Goal: Browse casually: Explore the website without a specific task or goal

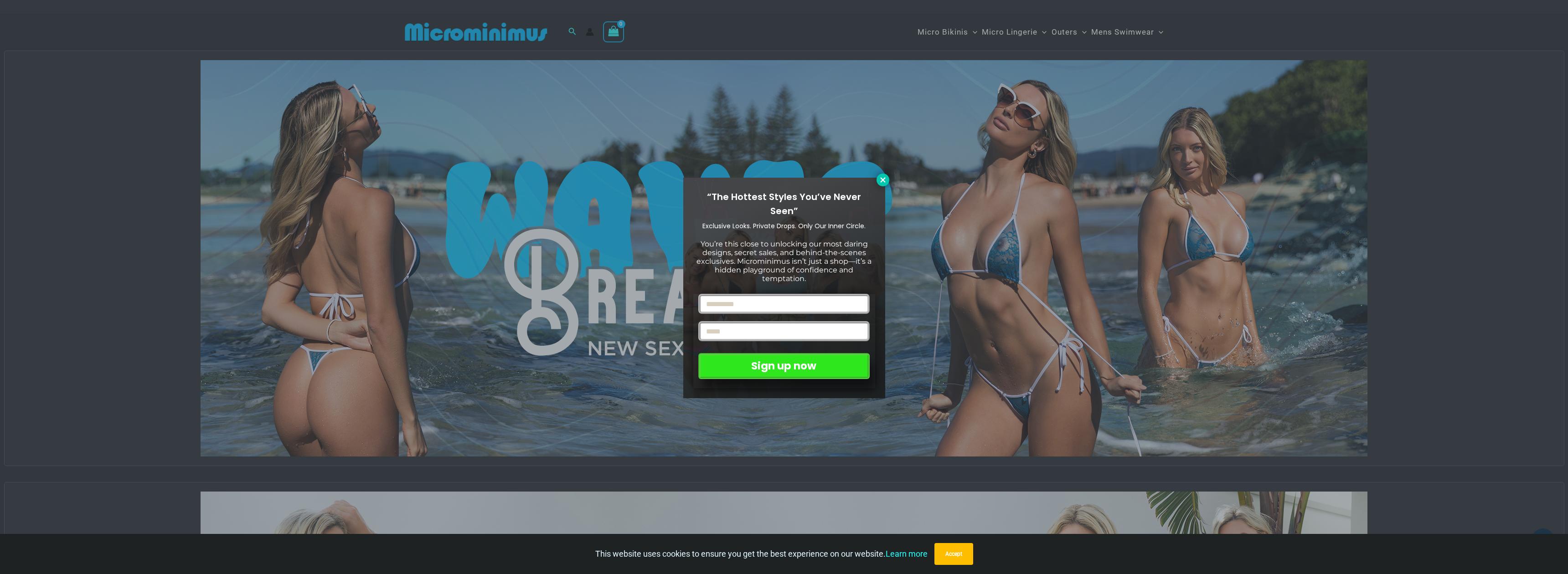
click at [885, 180] on icon at bounding box center [883, 180] width 8 height 8
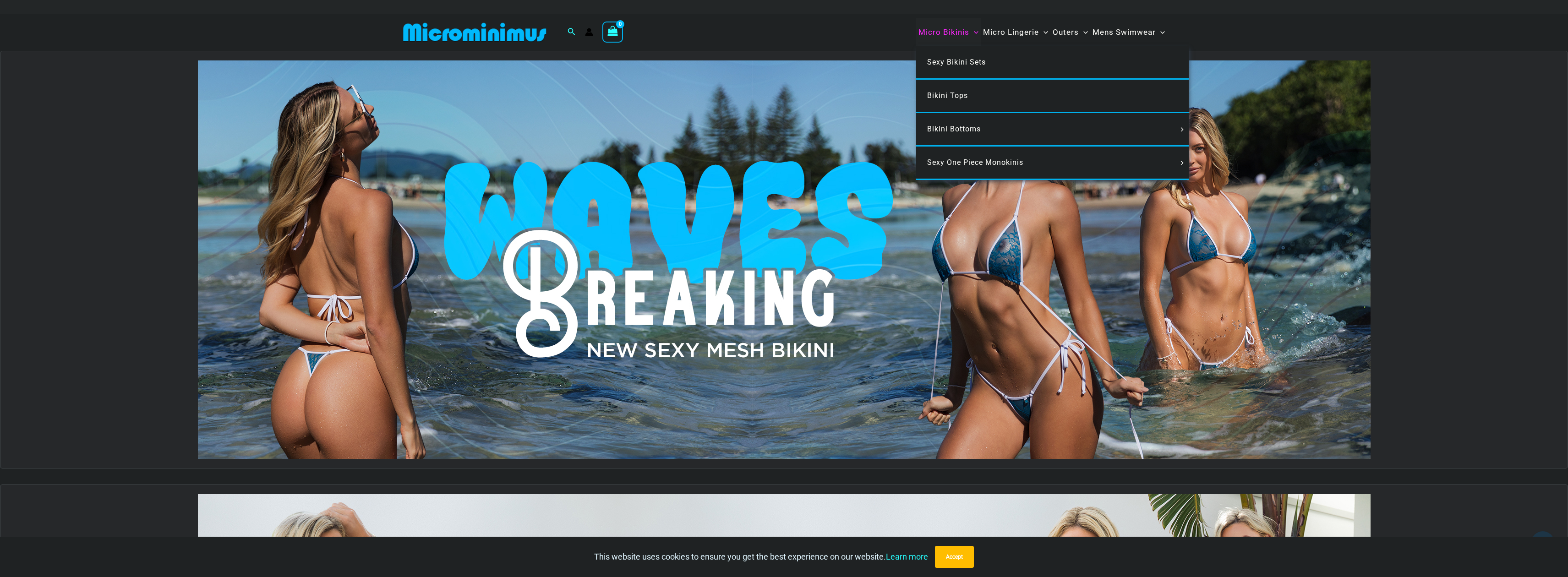
click at [951, 25] on span "Micro Bikinis" at bounding box center [944, 32] width 51 height 24
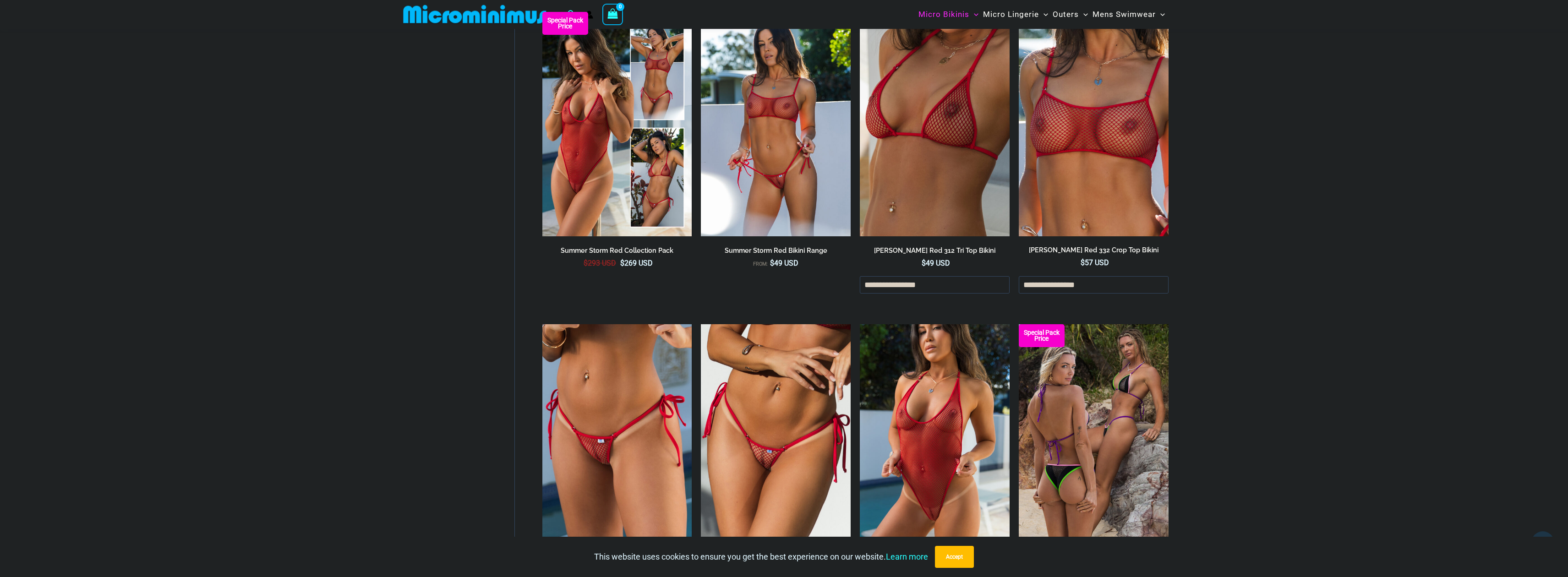
scroll to position [2282, 0]
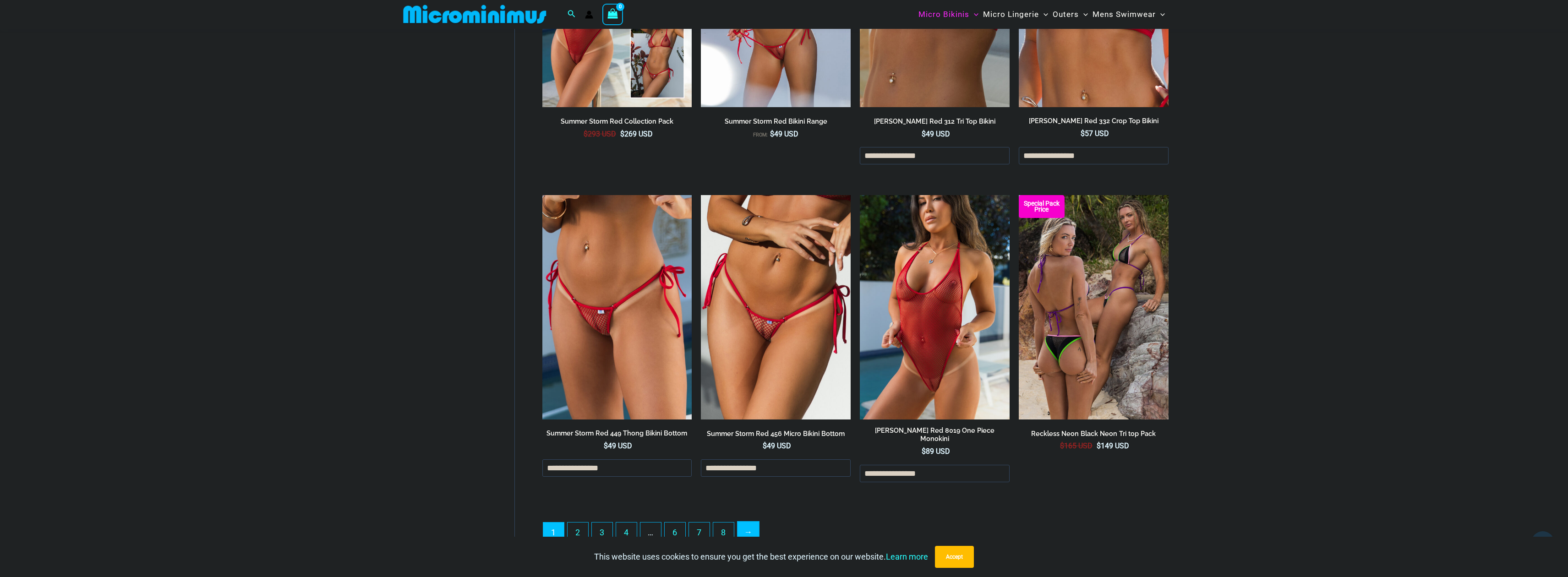
click at [756, 528] on link "→" at bounding box center [747, 532] width 21 height 21
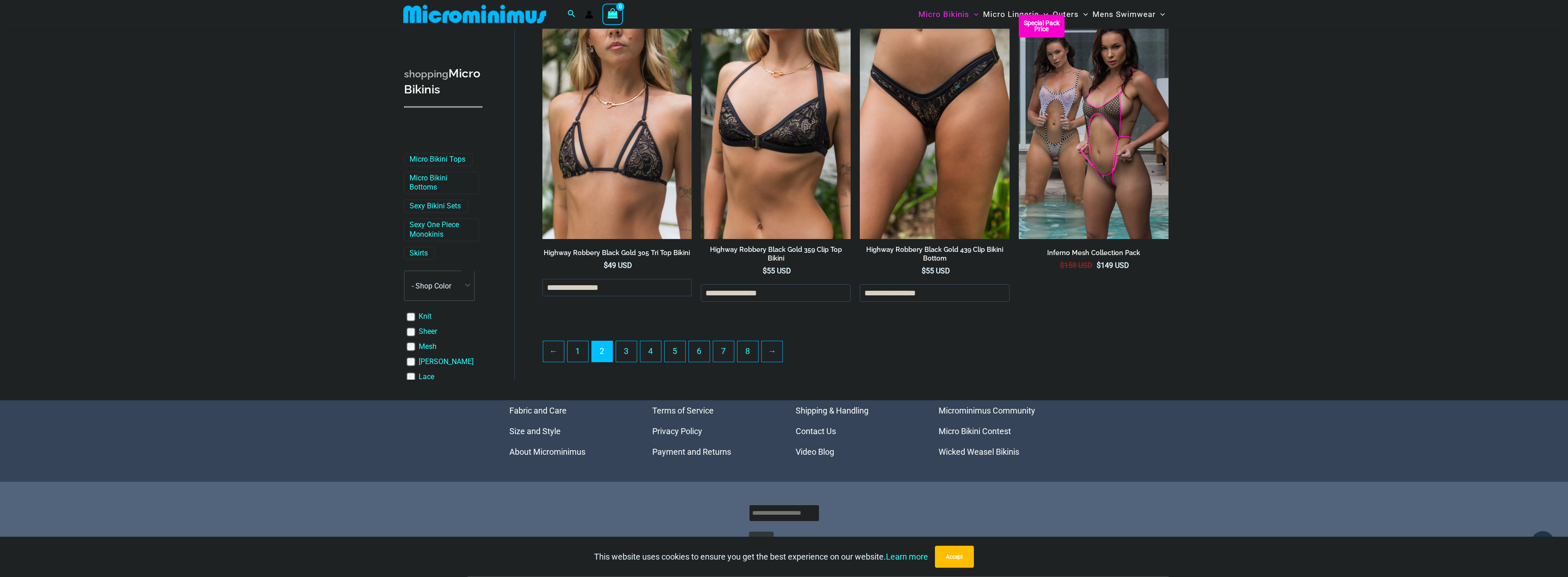
scroll to position [2282, 0]
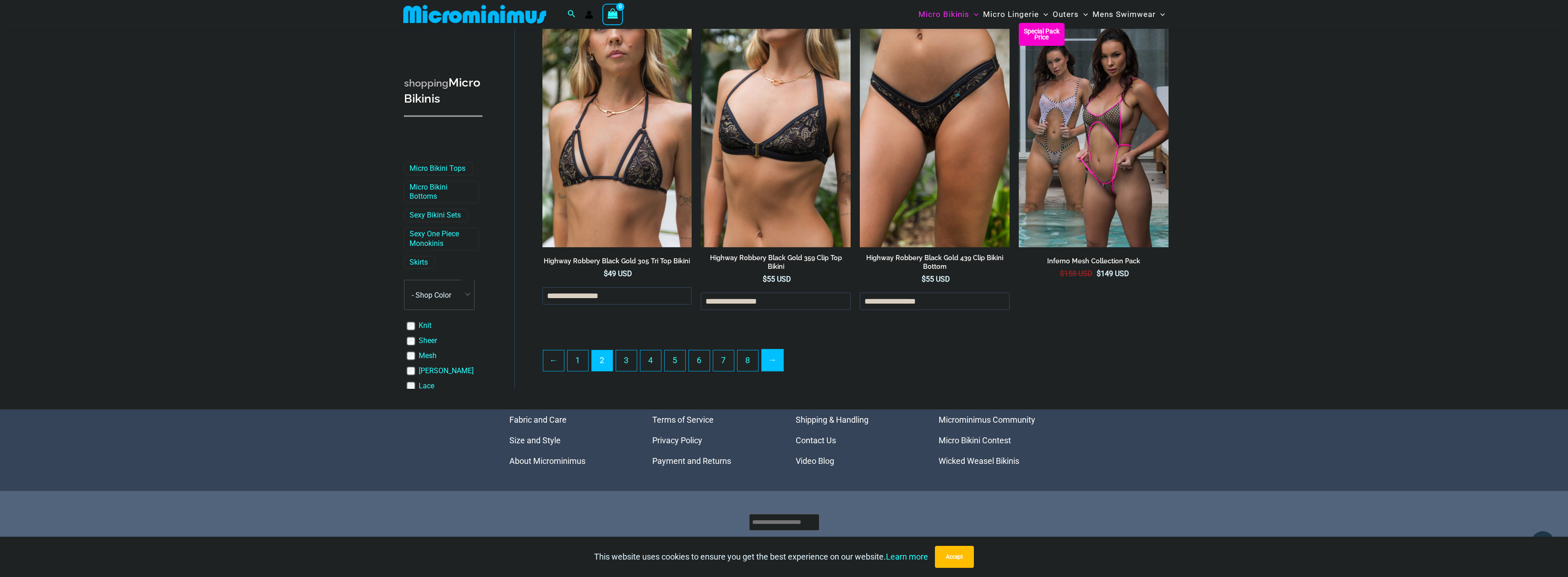
click at [781, 371] on link "→" at bounding box center [772, 360] width 21 height 21
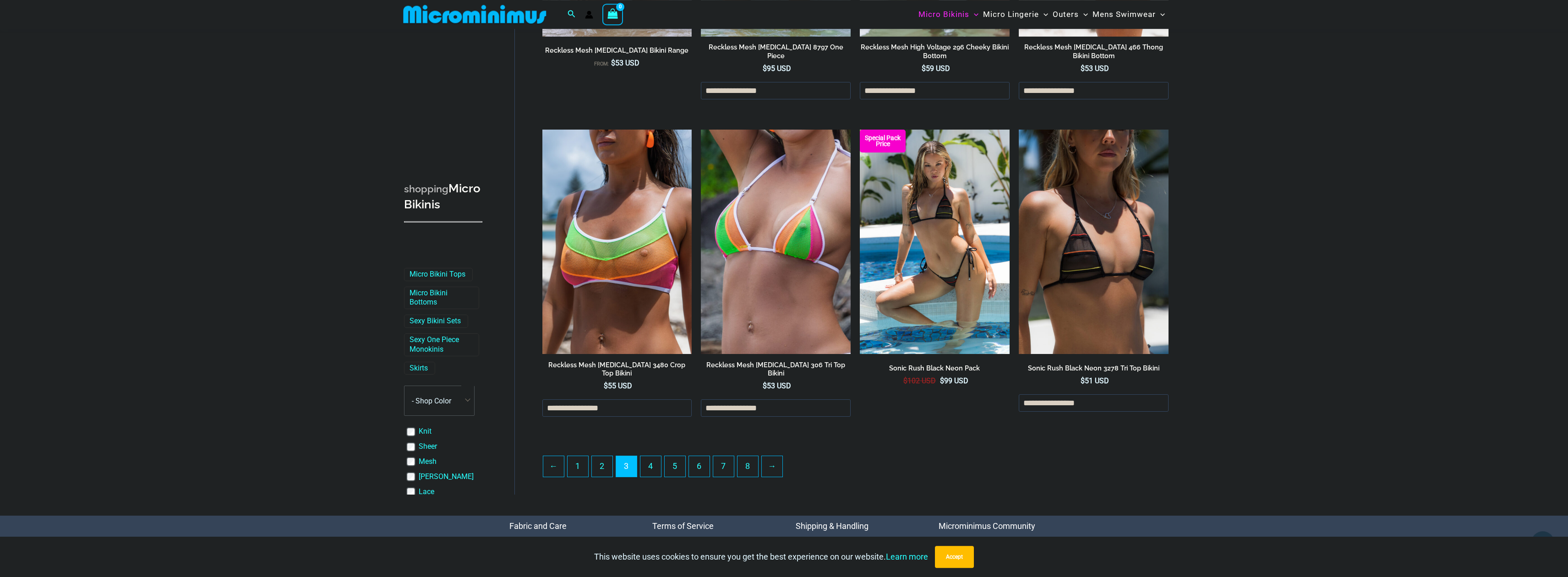
scroll to position [2282, 0]
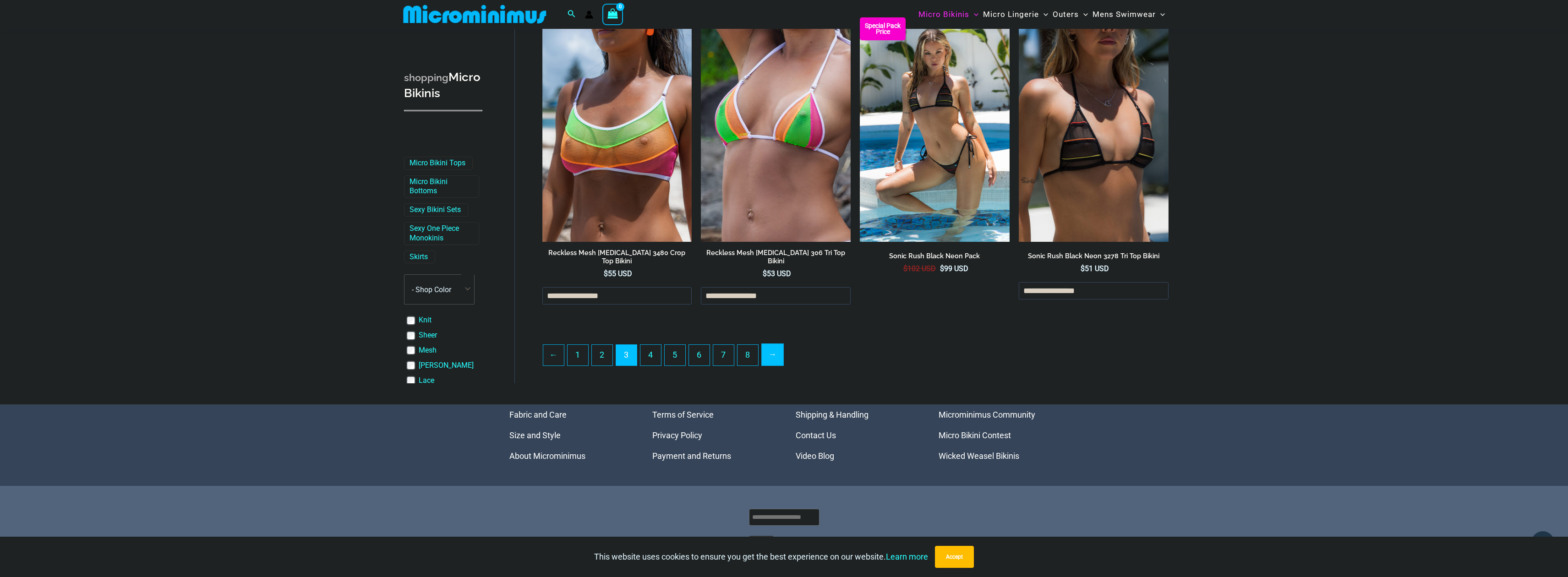
click at [779, 358] on link "→" at bounding box center [772, 355] width 21 height 21
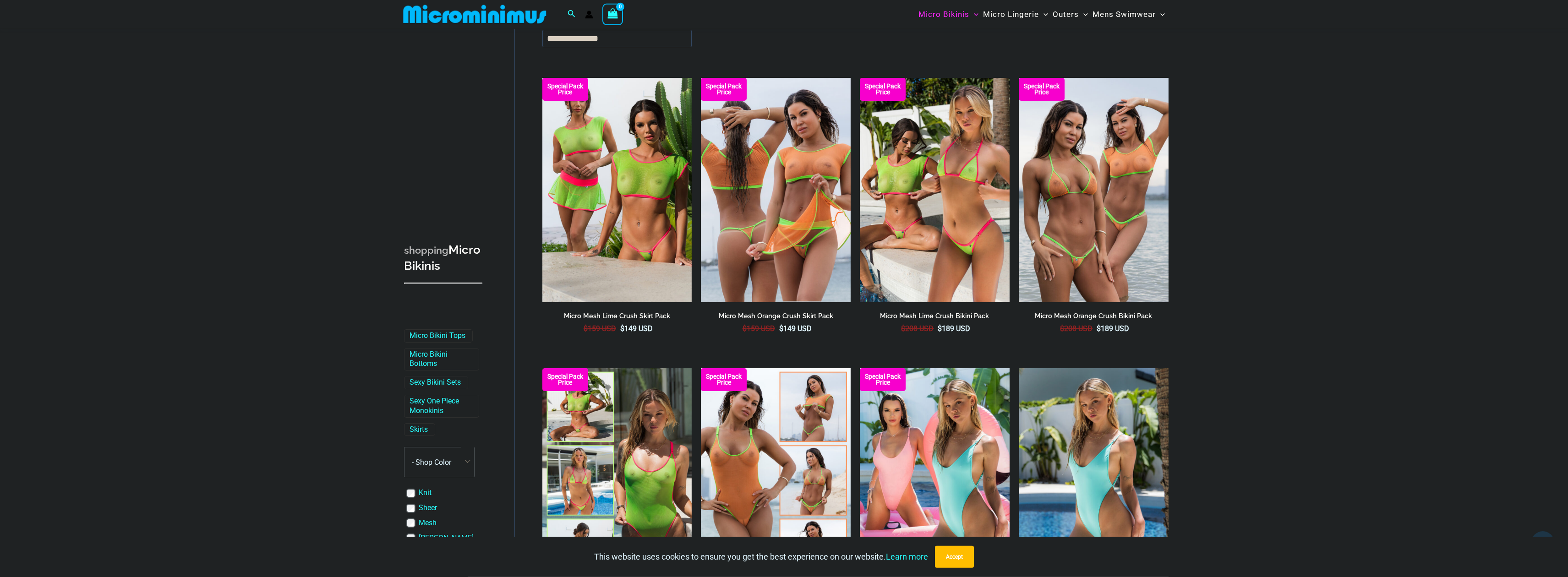
scroll to position [2095, 0]
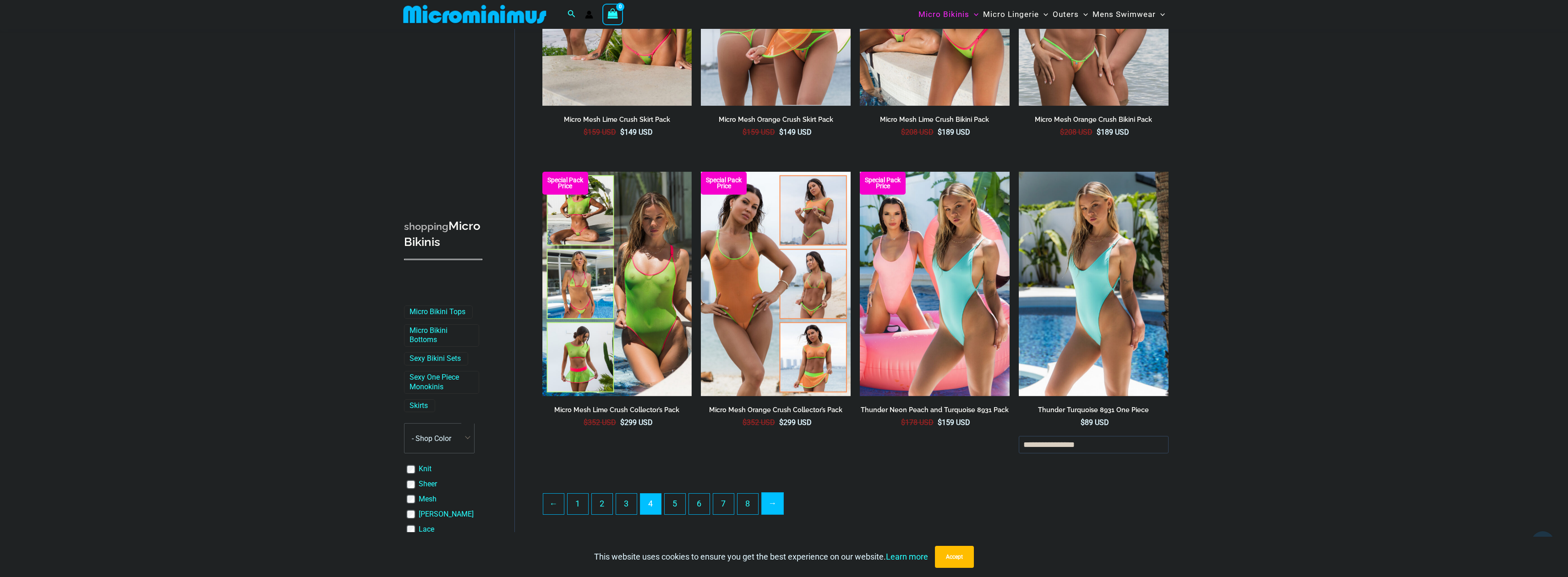
click at [782, 504] on link "→" at bounding box center [772, 503] width 21 height 21
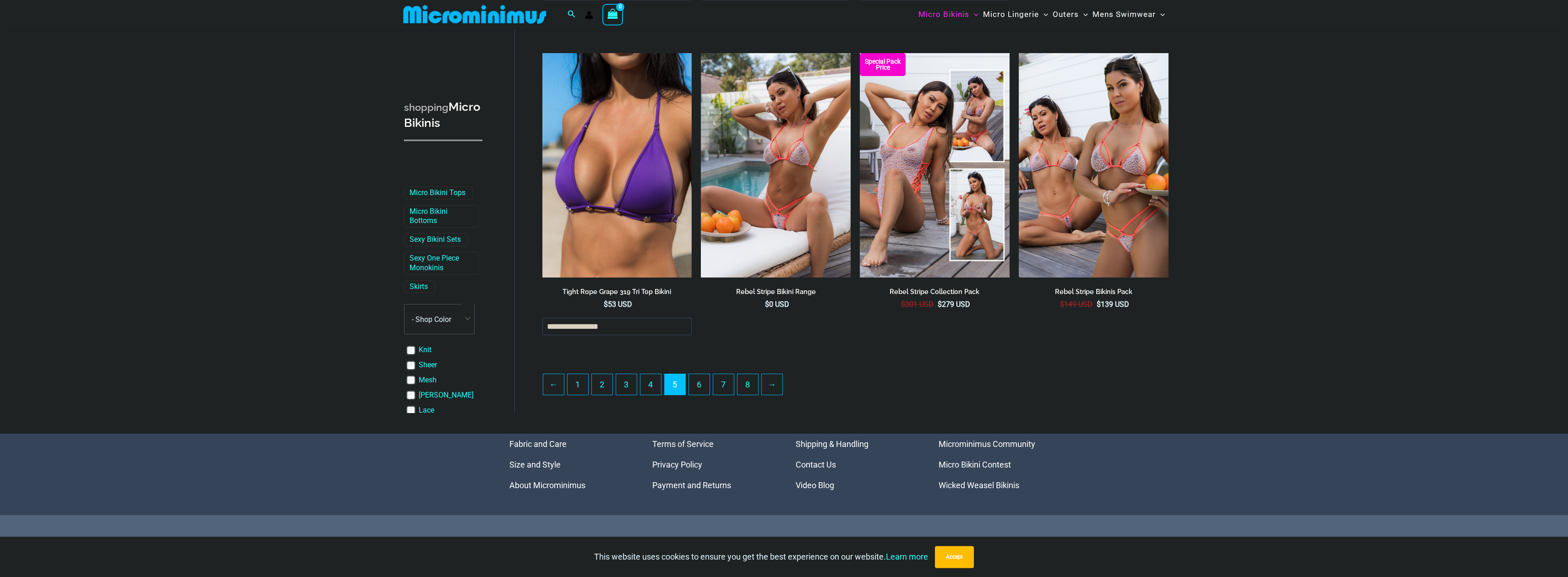
scroll to position [2307, 0]
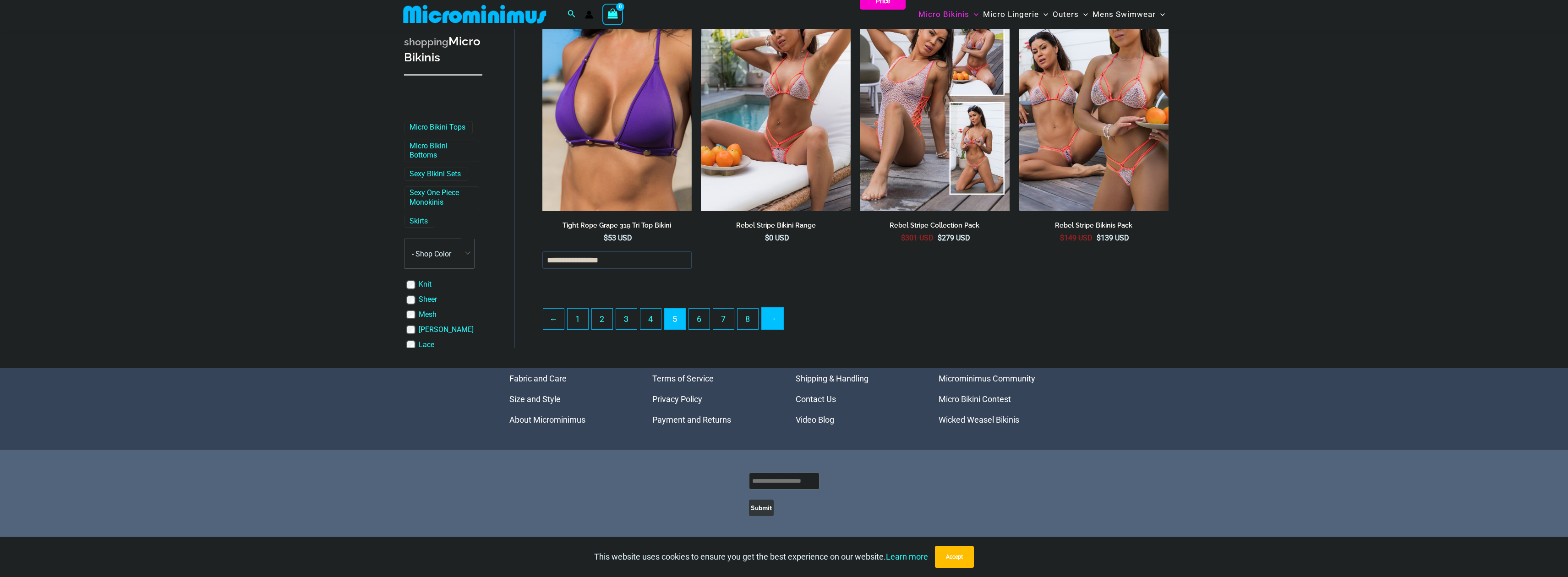
click at [777, 316] on link "→" at bounding box center [772, 318] width 21 height 21
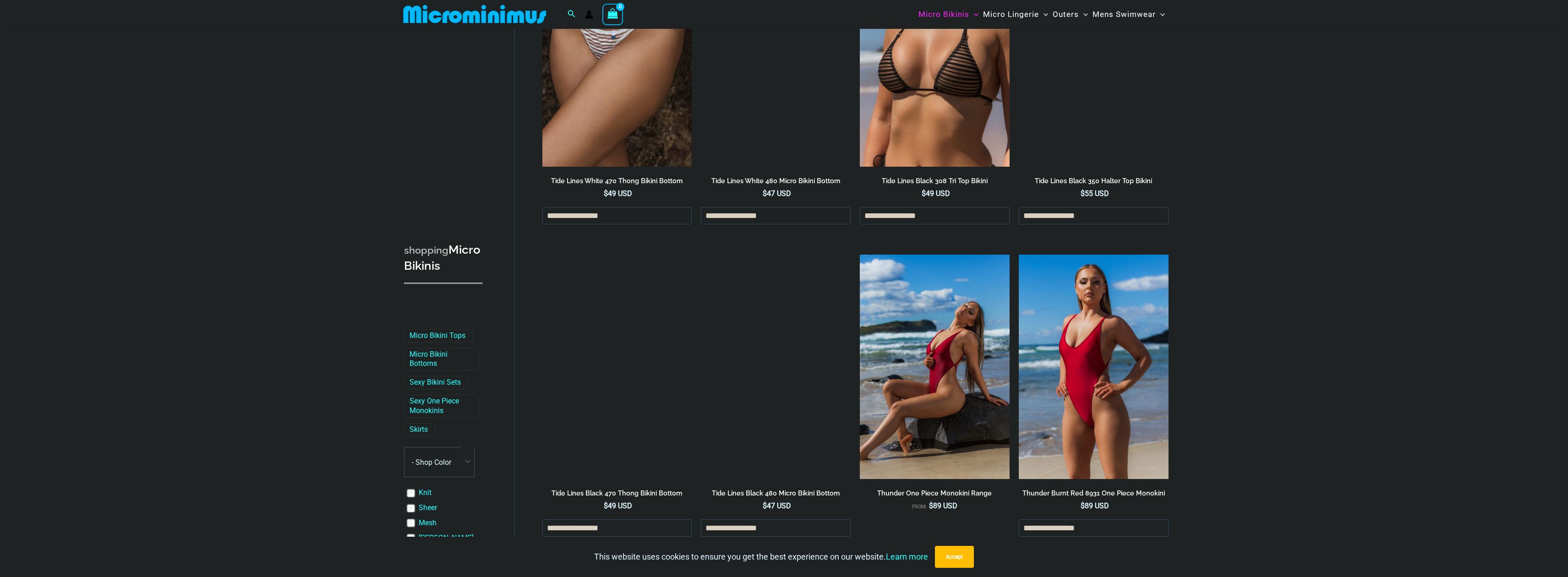
scroll to position [2235, 0]
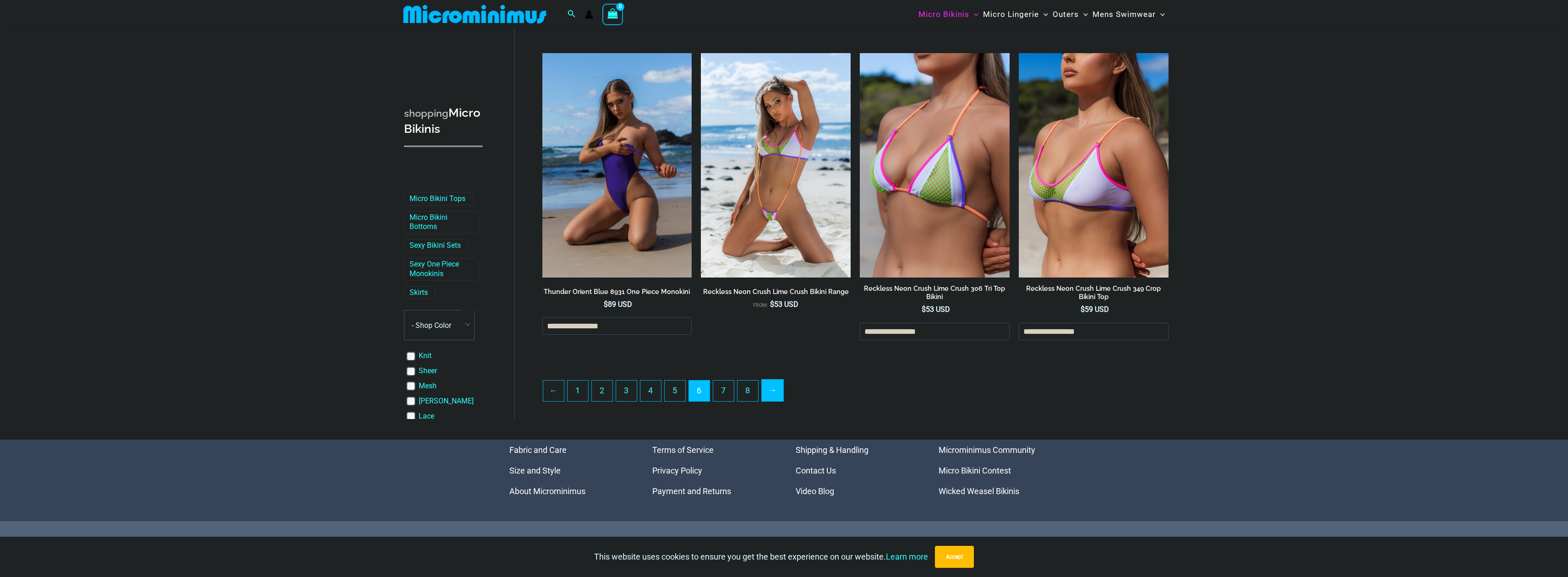
click at [776, 385] on link "→" at bounding box center [772, 390] width 21 height 21
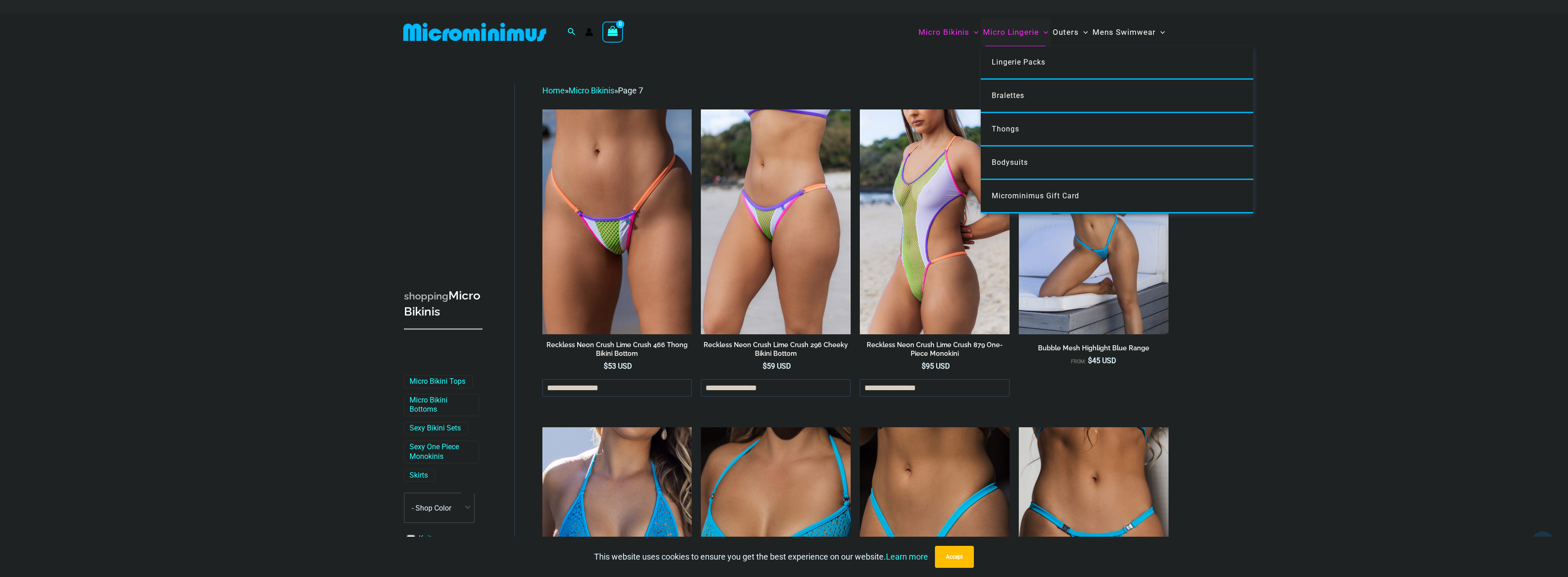
click at [1020, 32] on span "Micro Lingerie" at bounding box center [1011, 32] width 56 height 24
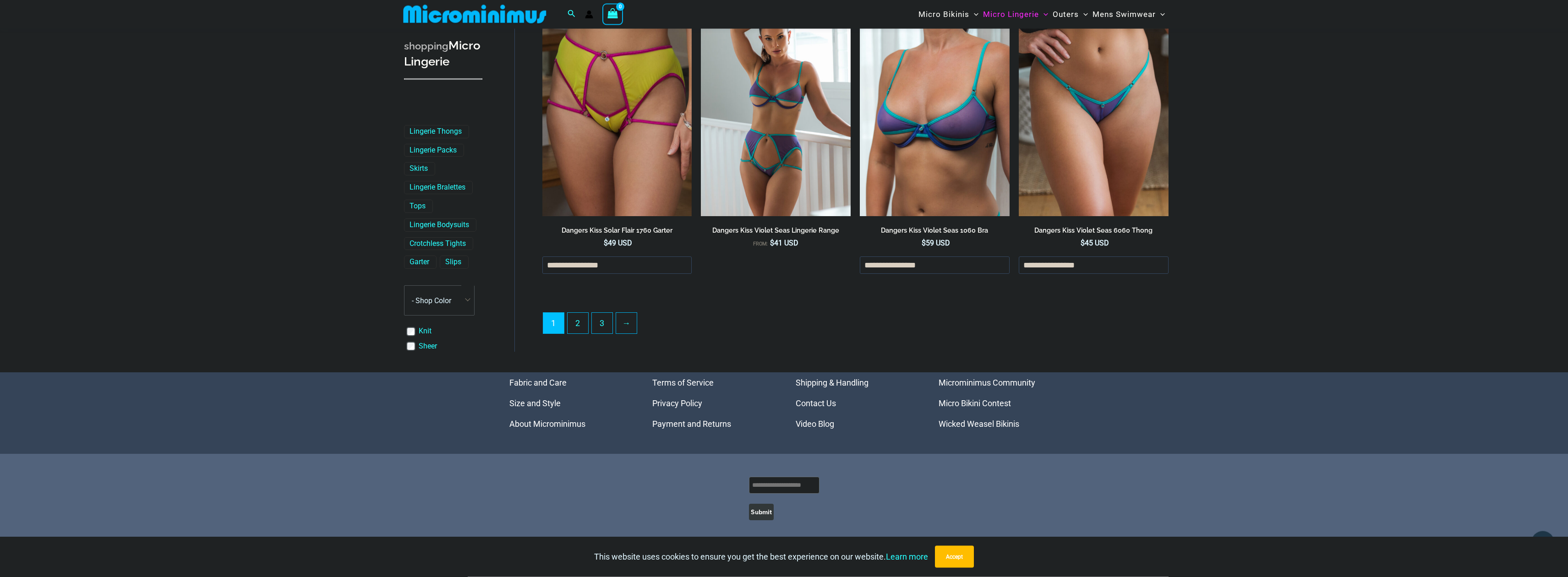
scroll to position [2339, 0]
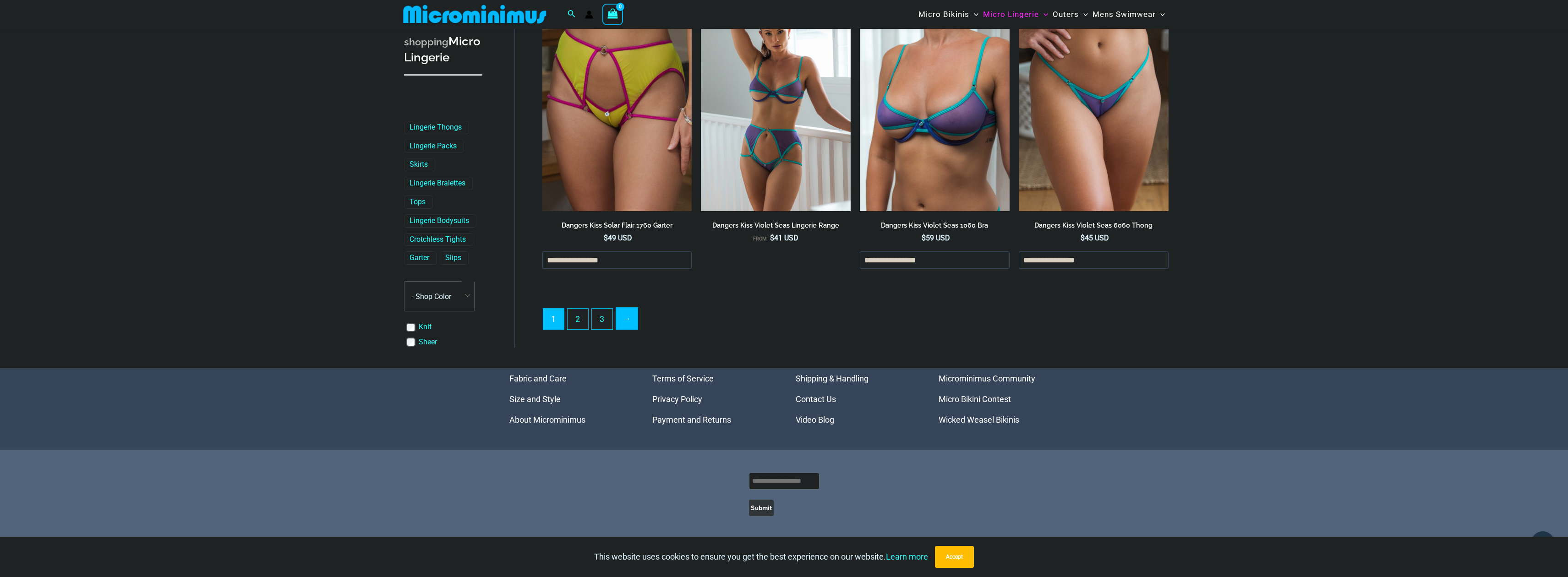
click at [628, 317] on link "→" at bounding box center [626, 318] width 21 height 21
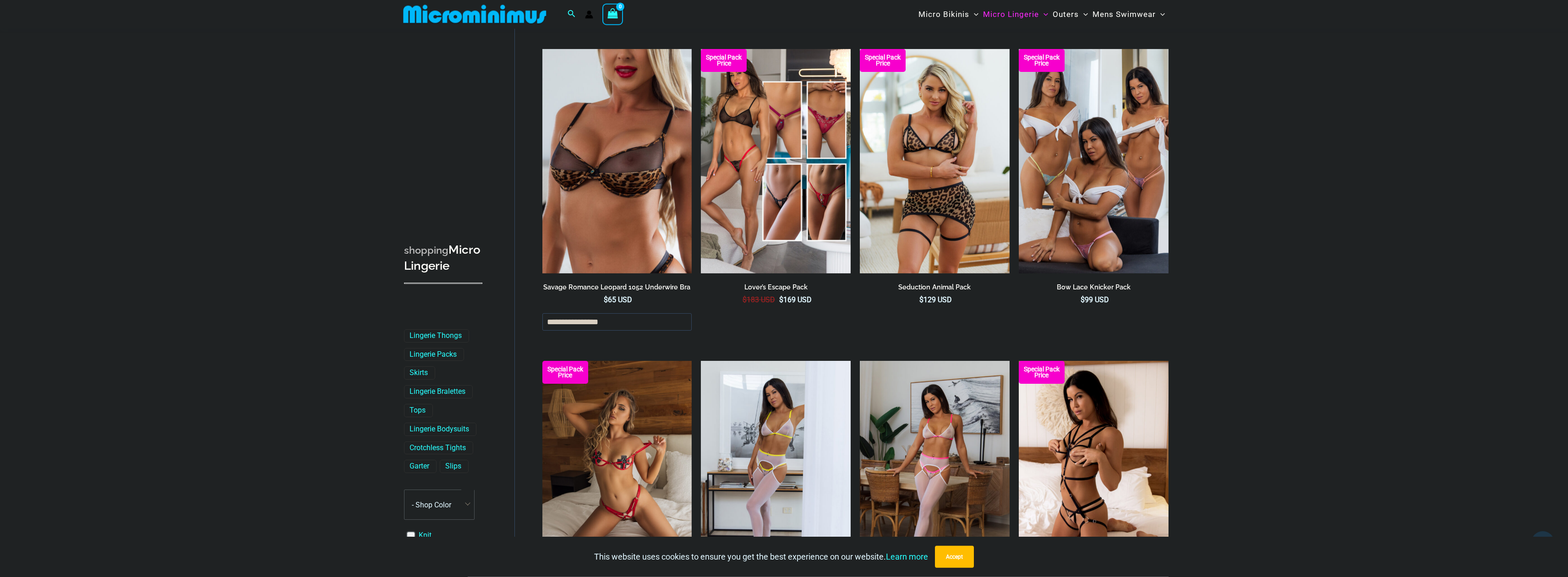
scroll to position [2235, 0]
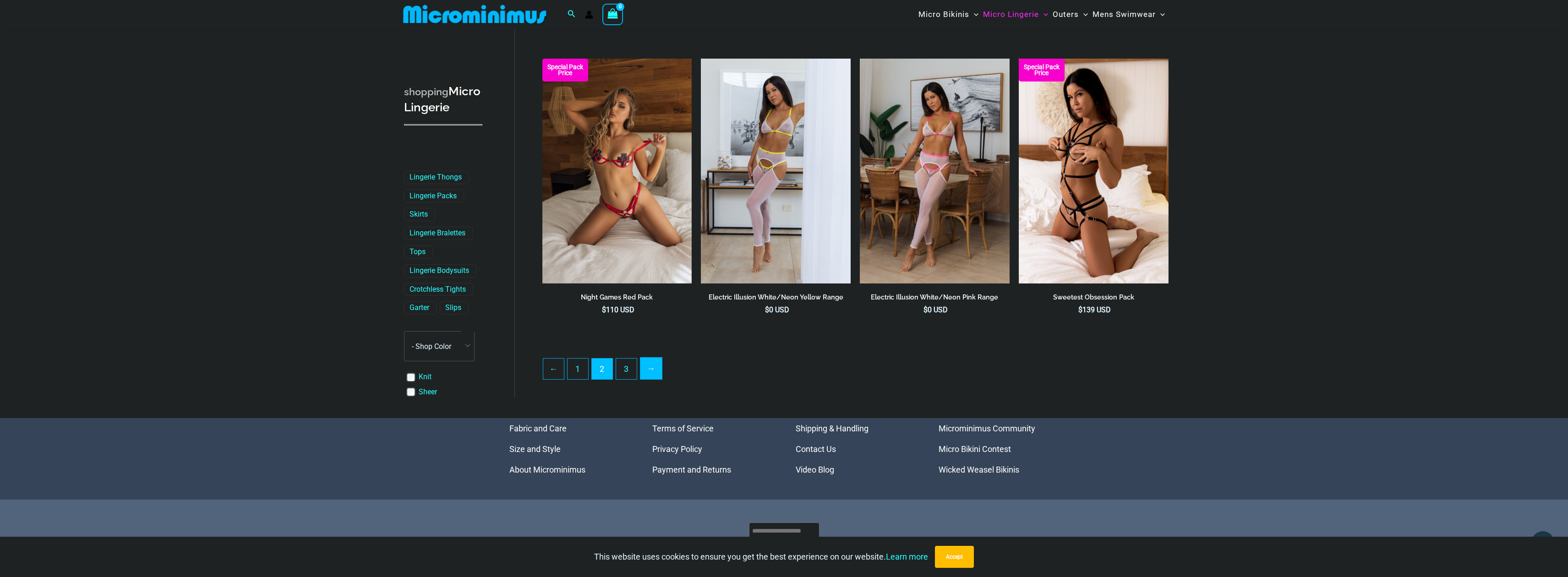
click at [650, 379] on link "→" at bounding box center [650, 368] width 21 height 21
